Goal: Information Seeking & Learning: Learn about a topic

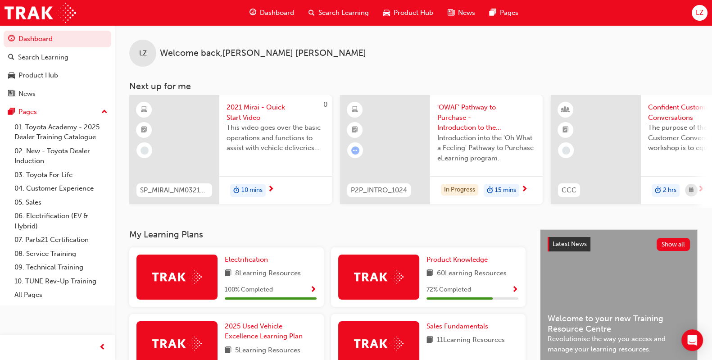
click at [358, 9] on span "Search Learning" at bounding box center [344, 13] width 50 height 10
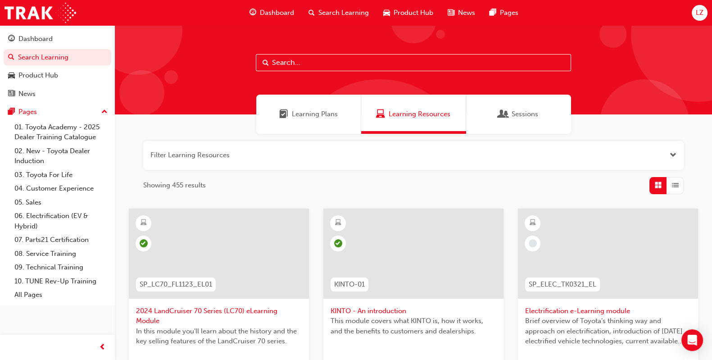
click at [435, 55] on input "text" at bounding box center [413, 62] width 315 height 17
type input "[PERSON_NAME]"
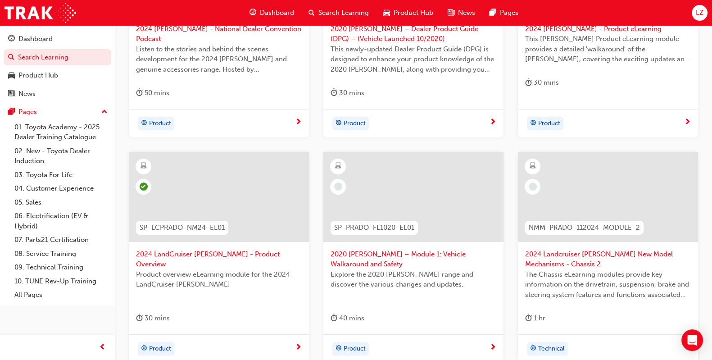
scroll to position [182, 0]
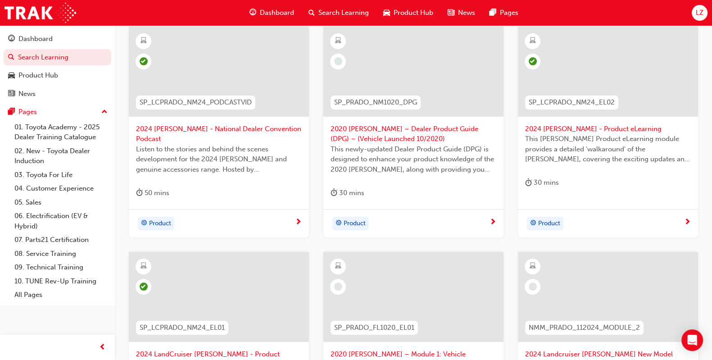
click at [576, 133] on span "2024 [PERSON_NAME] - Product eLearning" at bounding box center [608, 129] width 166 height 10
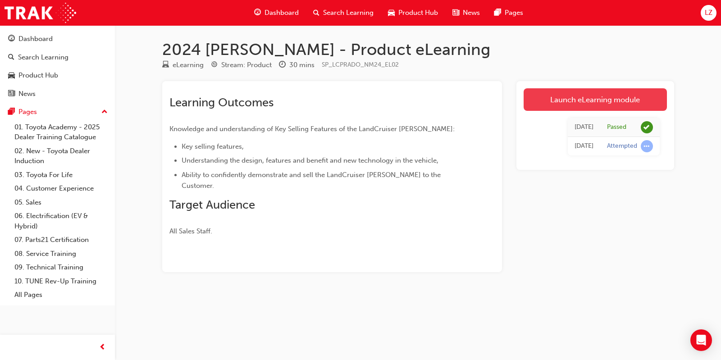
click at [596, 100] on link "Launch eLearning module" at bounding box center [595, 99] width 143 height 23
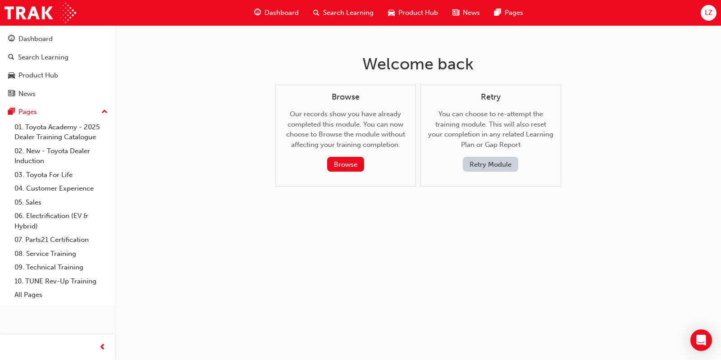
click at [502, 165] on button "Retry Module" at bounding box center [490, 164] width 55 height 15
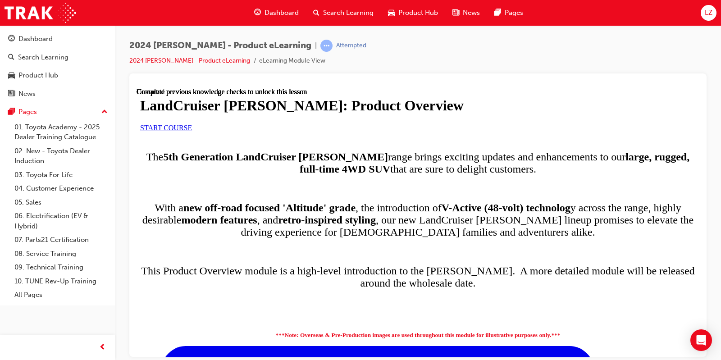
click at [192, 131] on link "START COURSE" at bounding box center [166, 127] width 52 height 8
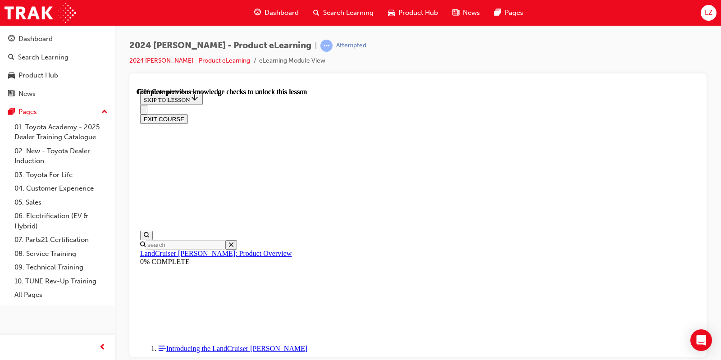
scroll to position [678, 0]
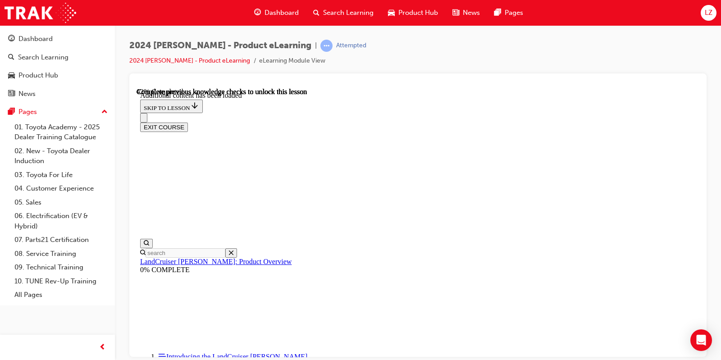
drag, startPoint x: 444, startPoint y: 286, endPoint x: 436, endPoint y: 284, distance: 7.9
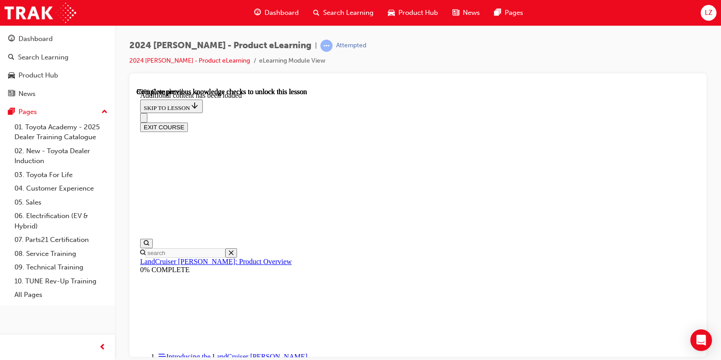
radio input "true"
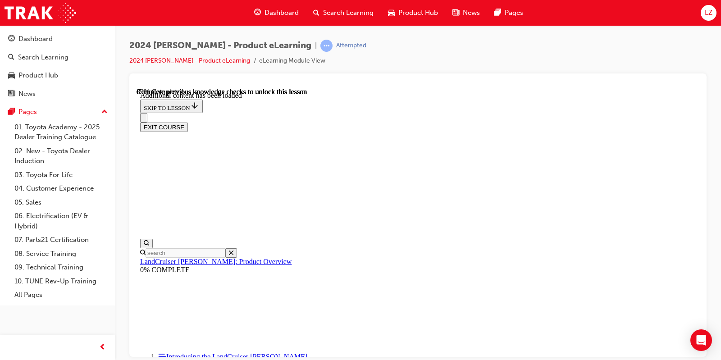
radio input "true"
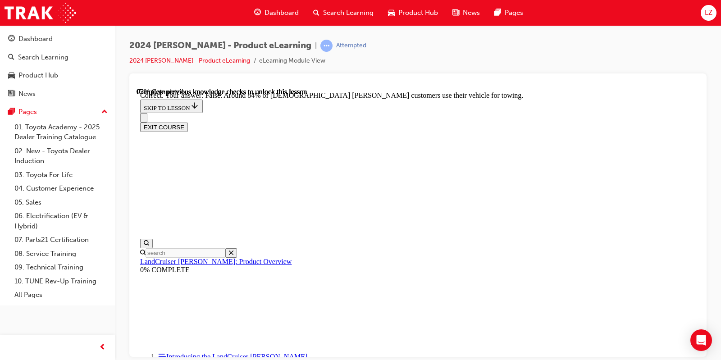
scroll to position [2016, 0]
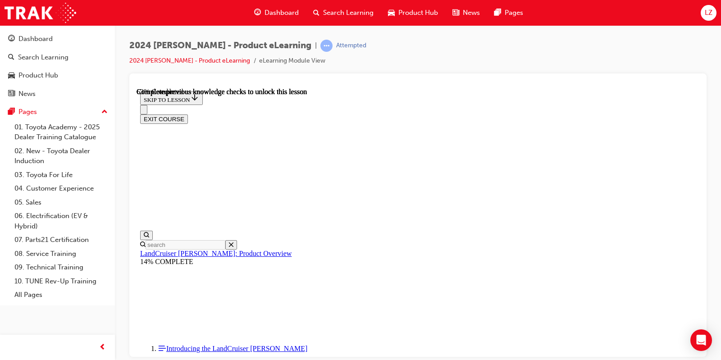
scroll to position [1163, 0]
